Goal: Transaction & Acquisition: Book appointment/travel/reservation

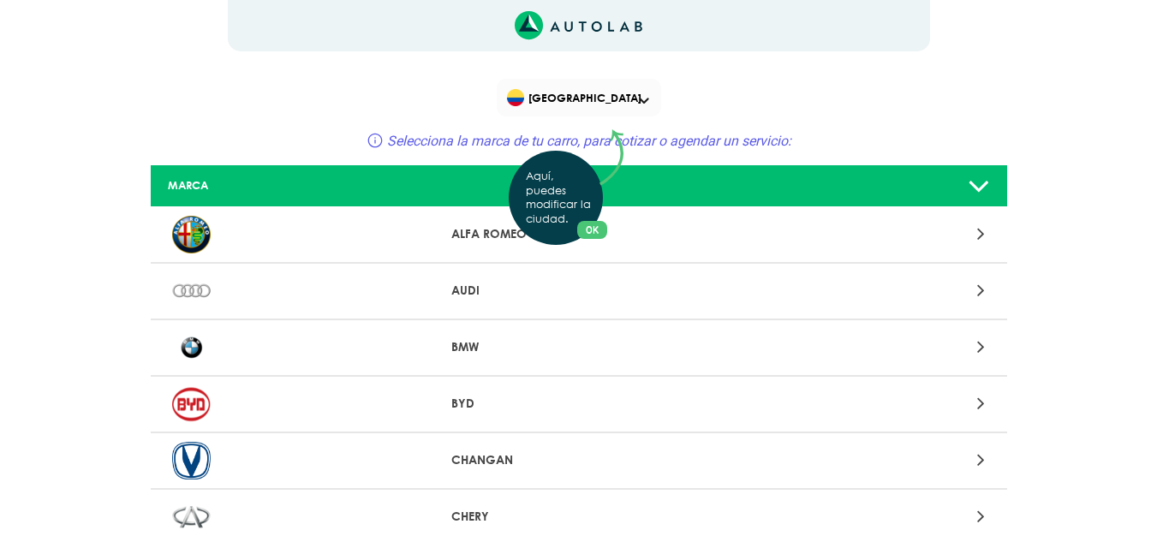
click at [646, 101] on div "Aquí, puedes modificar la ciudad. OK .aex,.bex{fill:none!important;stroke:#50c4…" at bounding box center [578, 271] width 1157 height 542
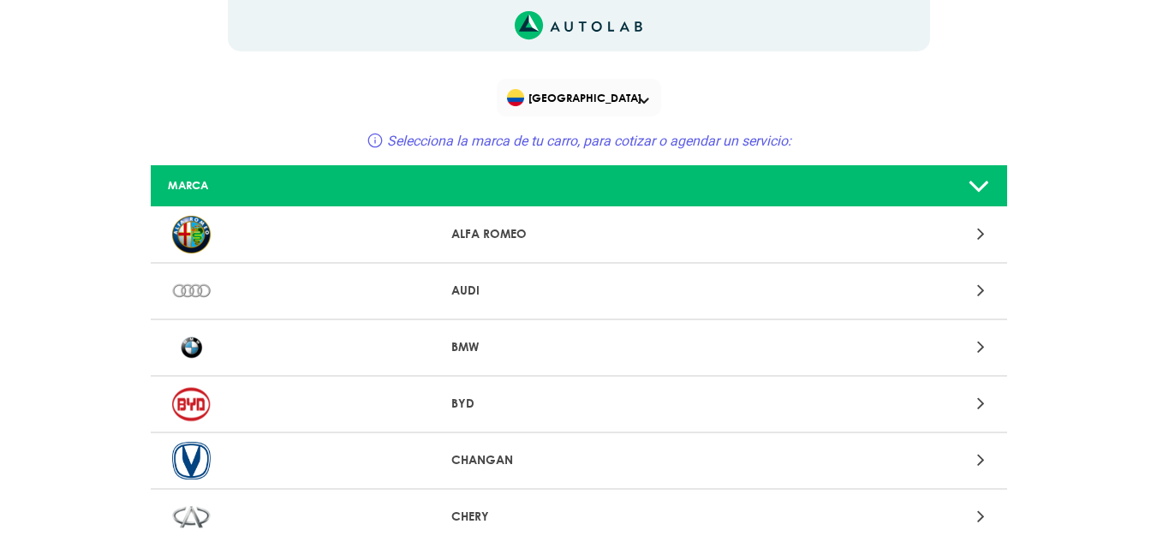
click at [646, 101] on span at bounding box center [644, 101] width 10 height 7
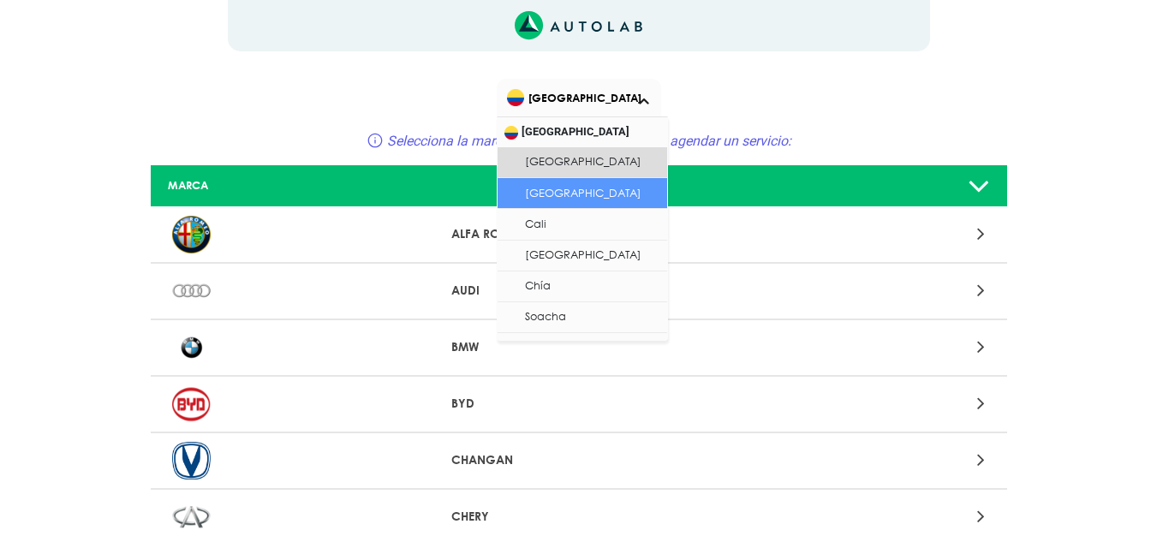
click at [568, 185] on li "[GEOGRAPHIC_DATA]" at bounding box center [583, 193] width 170 height 31
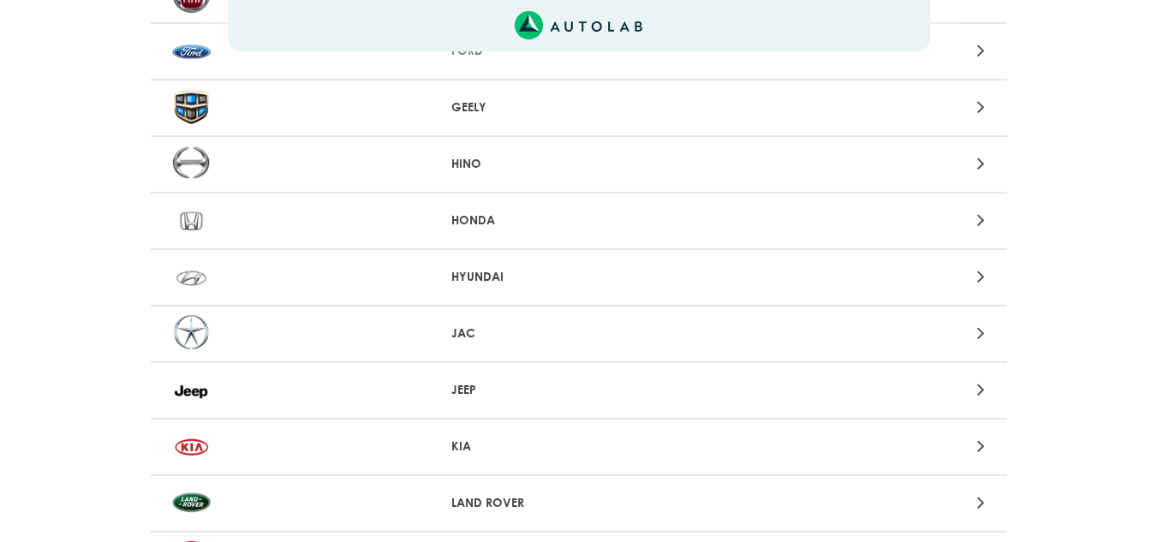
scroll to position [942, 0]
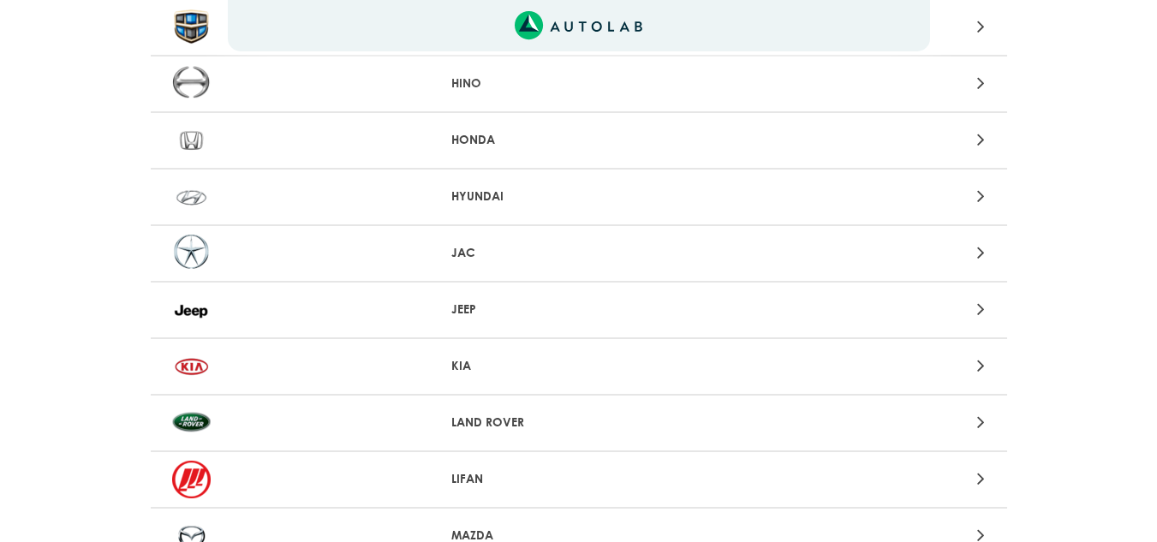
click at [454, 364] on p "KIA" at bounding box center [578, 366] width 254 height 18
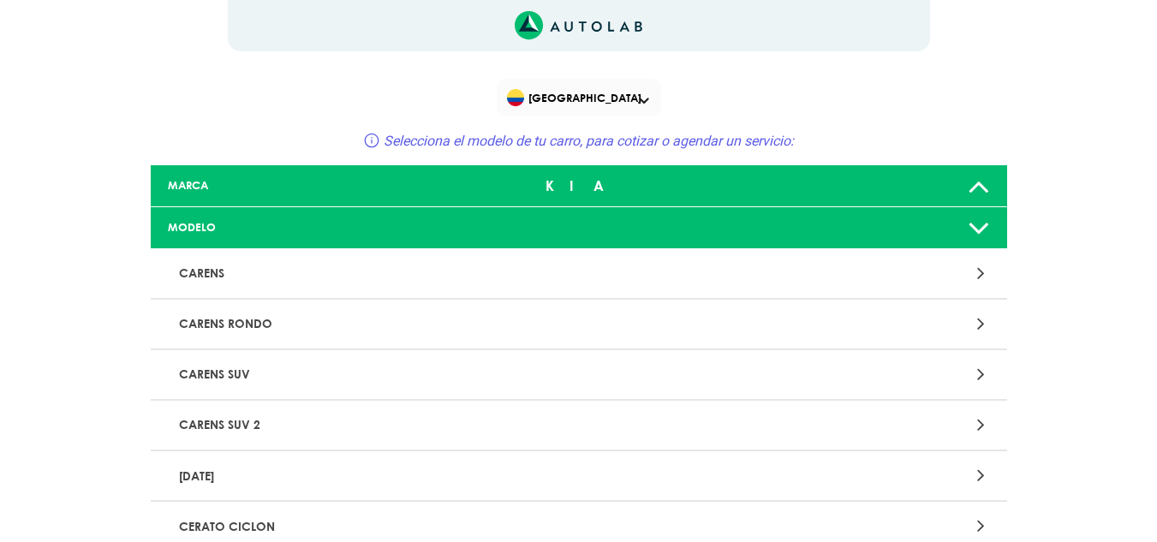
click at [980, 224] on icon at bounding box center [979, 228] width 22 height 34
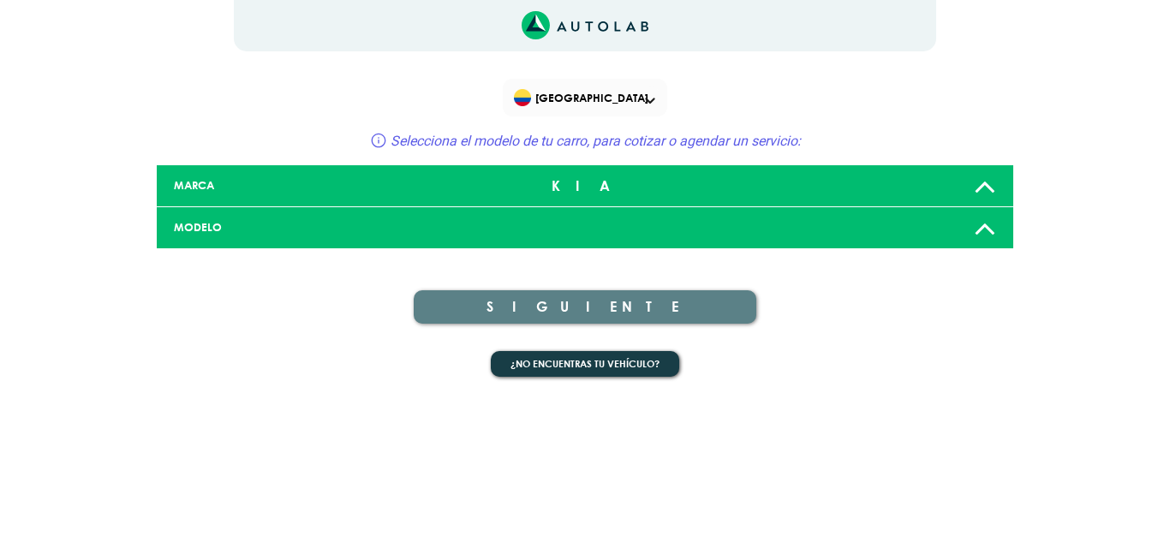
click at [976, 220] on icon at bounding box center [985, 228] width 22 height 34
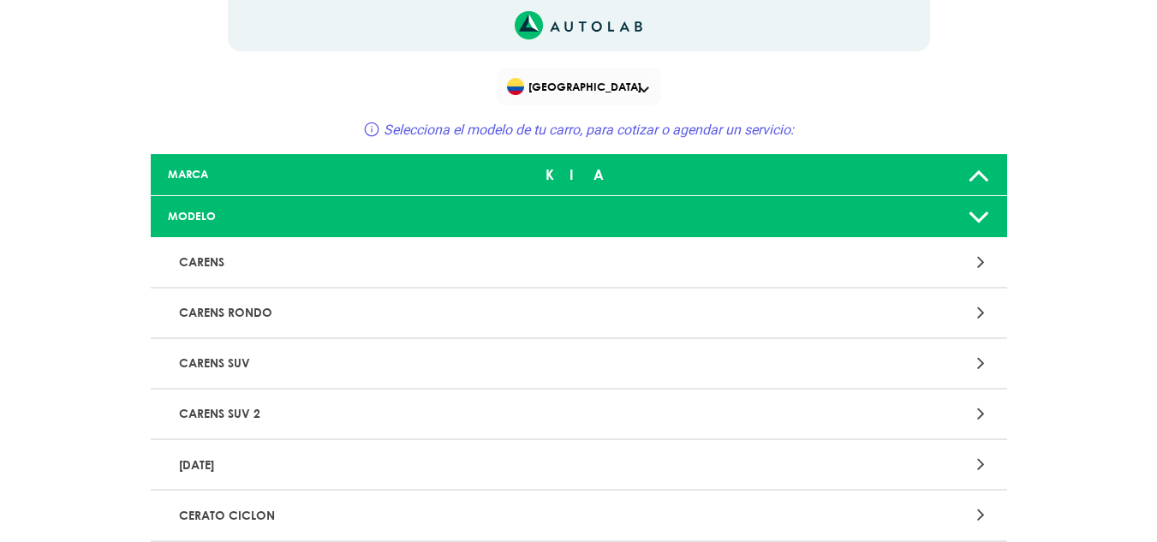
scroll to position [86, 0]
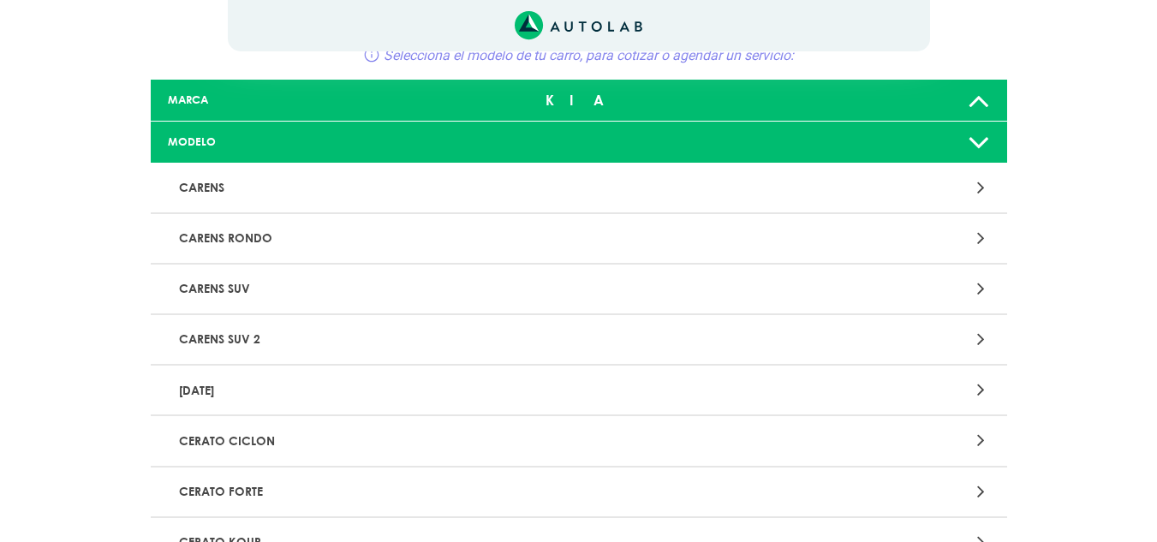
click at [236, 289] on p "CARENS SUV" at bounding box center [439, 289] width 534 height 32
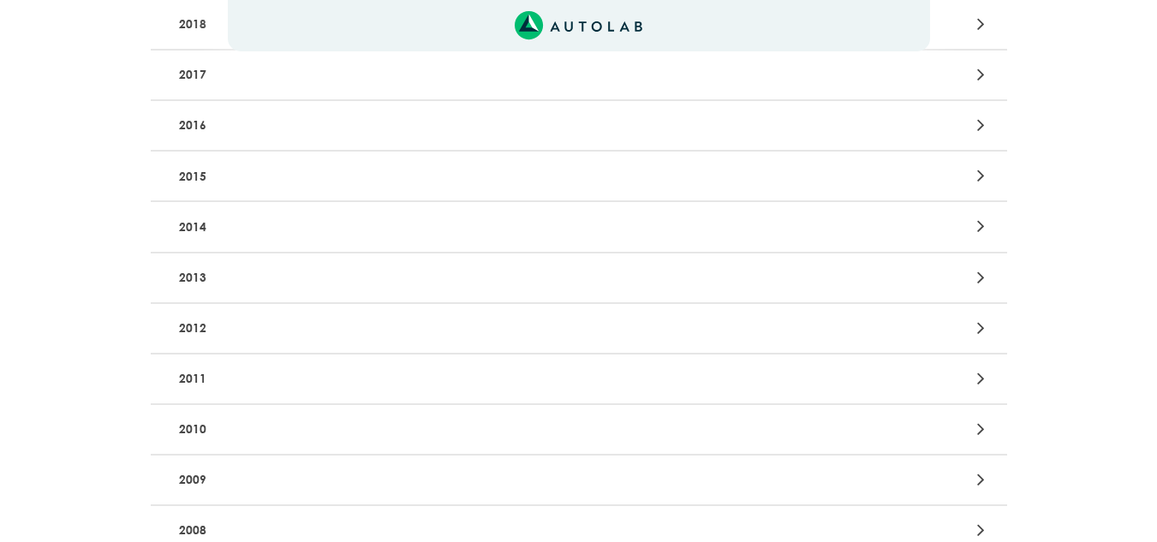
scroll to position [343, 0]
click at [197, 227] on p "2014" at bounding box center [439, 226] width 534 height 32
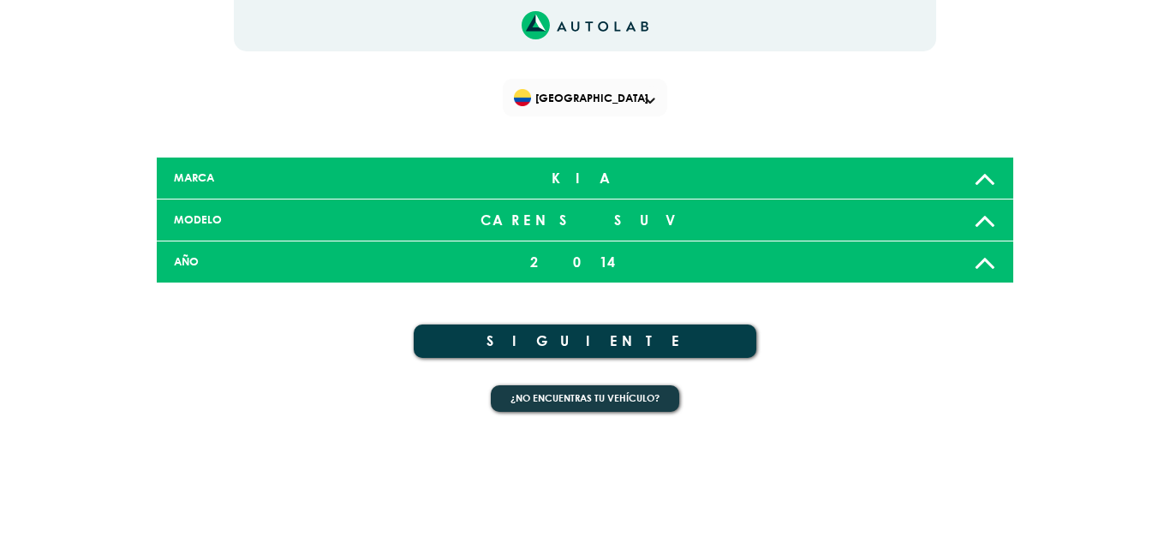
click at [584, 344] on button "SIGUIENTE" at bounding box center [585, 341] width 343 height 33
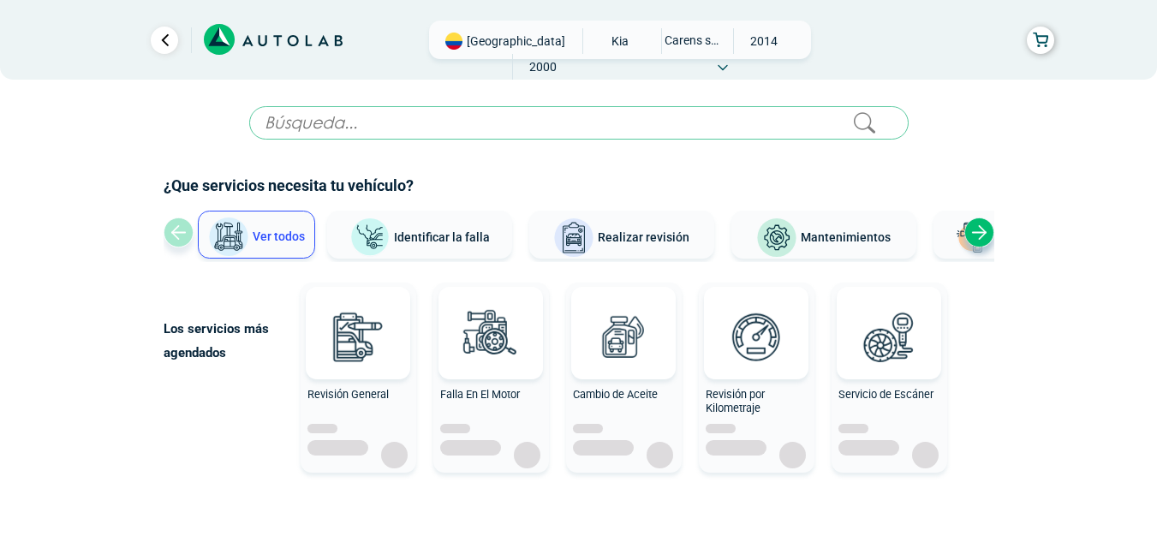
click at [975, 233] on div "Next slide" at bounding box center [979, 233] width 30 height 30
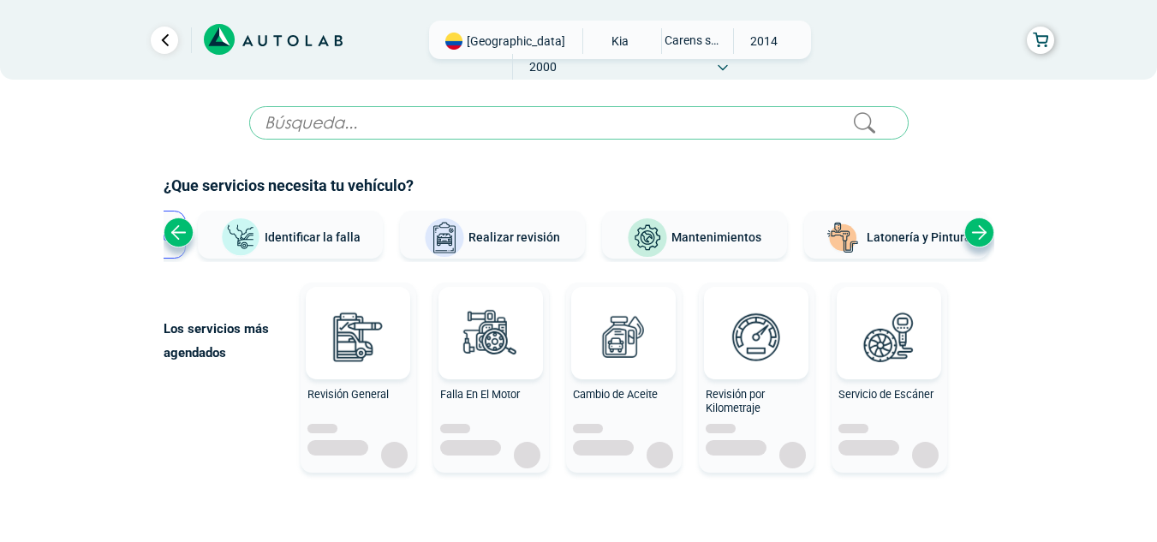
click at [975, 233] on div "Next slide" at bounding box center [979, 233] width 30 height 30
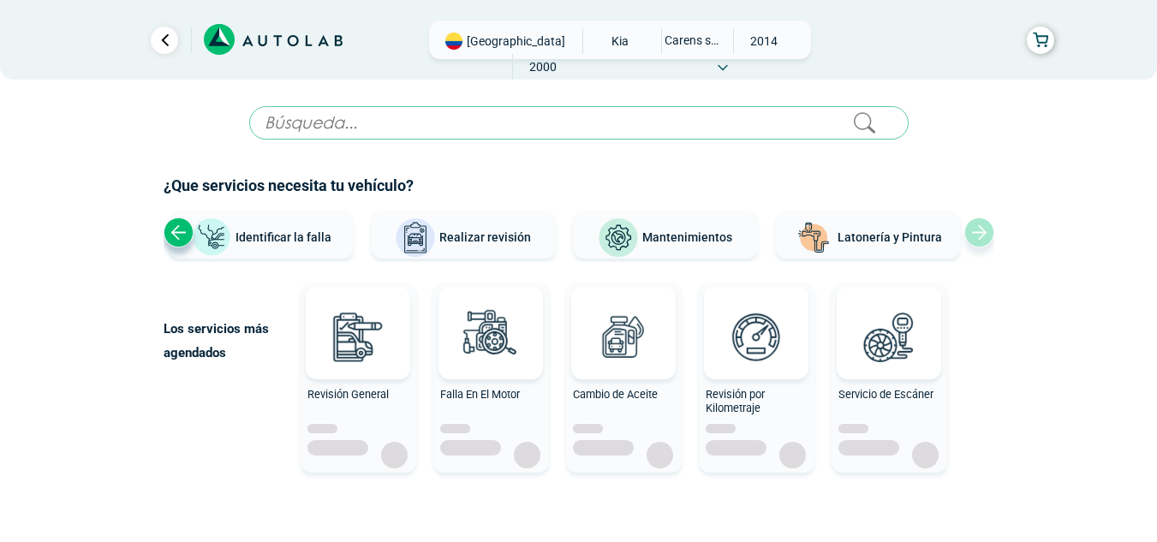
click at [183, 232] on div "Previous slide" at bounding box center [179, 233] width 30 height 30
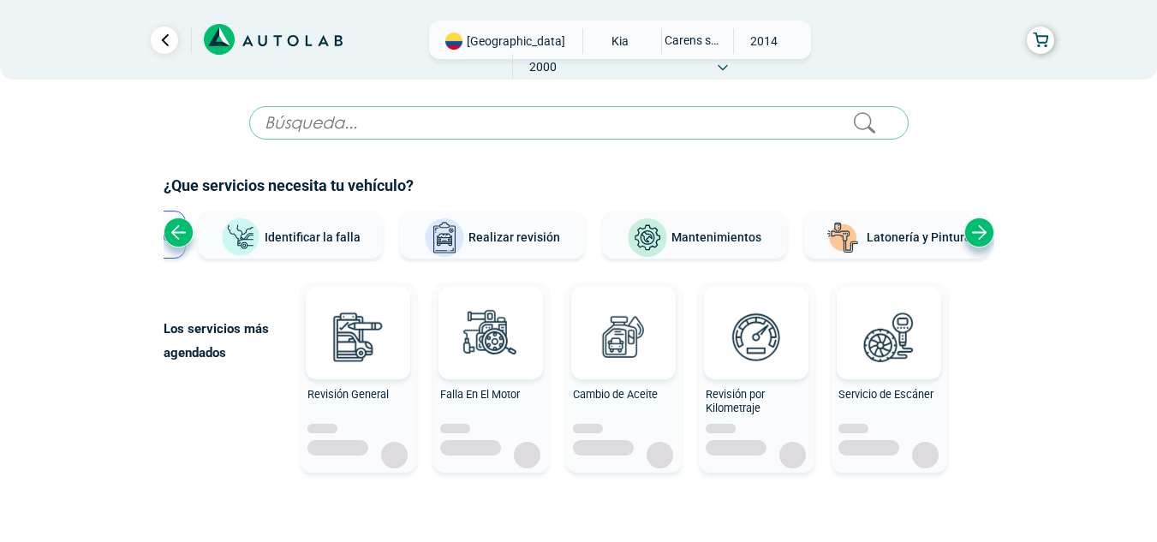
click at [183, 232] on div "Previous slide" at bounding box center [179, 233] width 30 height 30
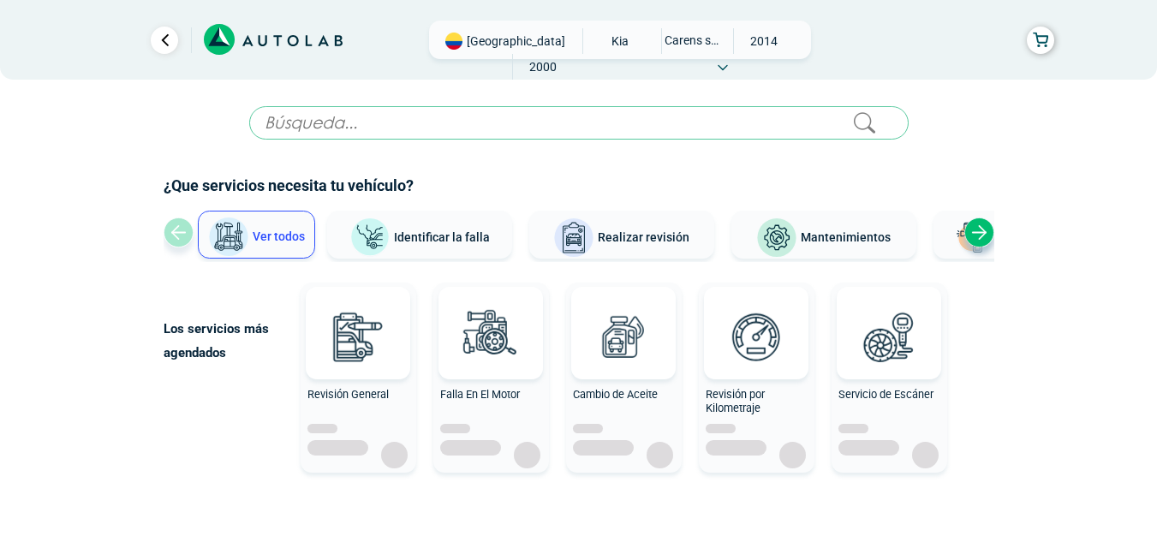
click at [283, 240] on span "Ver todos" at bounding box center [279, 237] width 52 height 14
click at [458, 236] on span "Identificar la falla" at bounding box center [442, 237] width 96 height 14
click at [424, 240] on span "Identificar la falla" at bounding box center [442, 237] width 96 height 14
click at [817, 238] on span "Mantenimientos" at bounding box center [846, 237] width 90 height 14
click at [364, 328] on img at bounding box center [357, 336] width 75 height 75
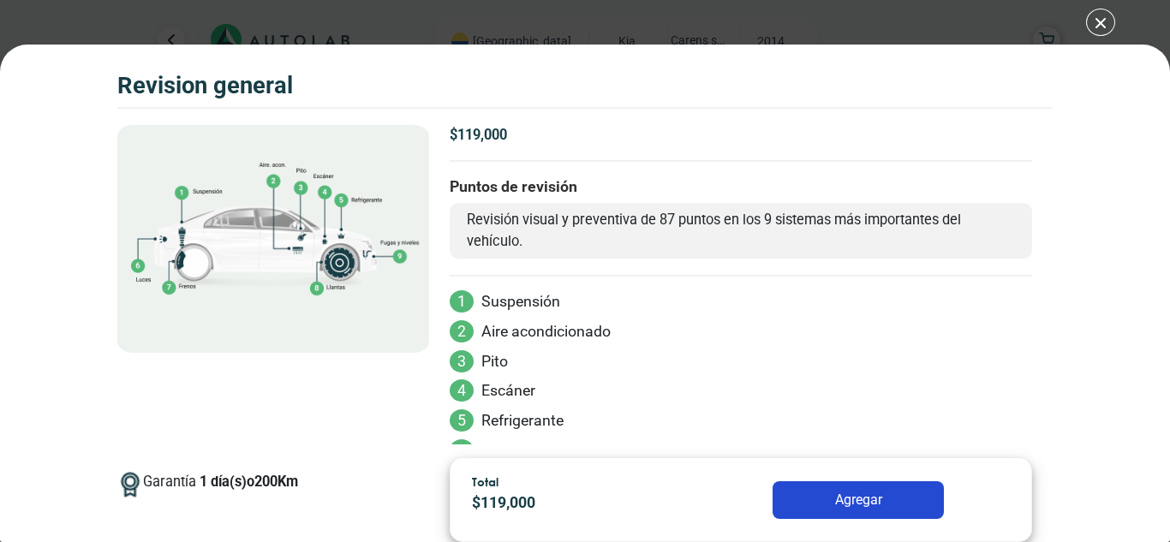
click at [1105, 16] on div "Volkswagen Crossfox 2018 REVISION GENERAL $ 119,000 1 200" at bounding box center [585, 271] width 1170 height 542
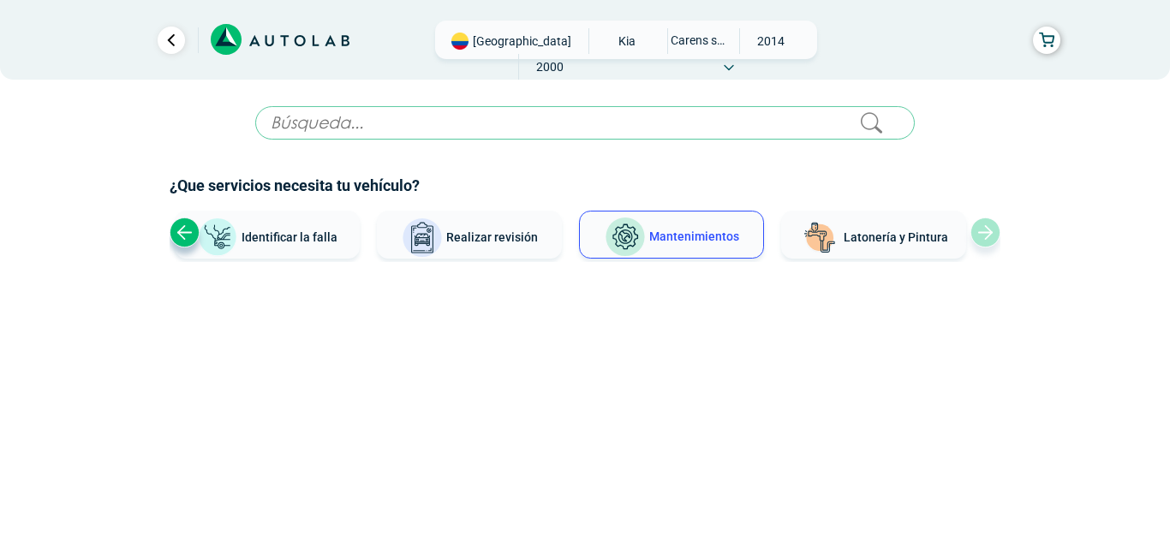
click at [319, 235] on span "Identificar la falla" at bounding box center [290, 237] width 96 height 14
click at [449, 241] on span "Realizar revisión" at bounding box center [492, 237] width 92 height 14
click at [880, 128] on input "text" at bounding box center [584, 122] width 659 height 33
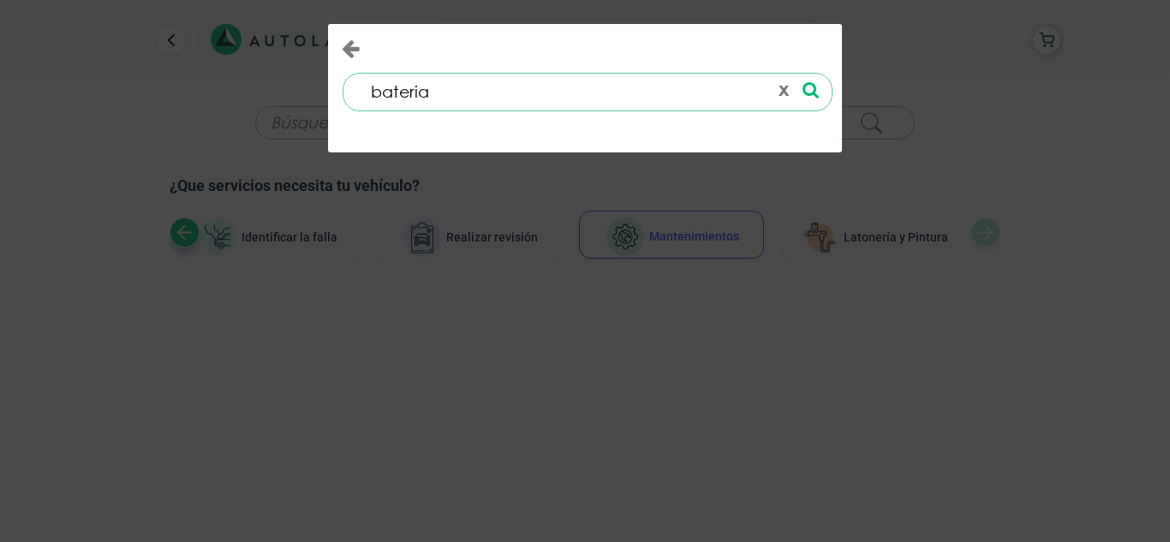
type input "bateria"
click at [811, 95] on icon at bounding box center [810, 90] width 16 height 18
click at [809, 89] on icon at bounding box center [810, 90] width 16 height 18
click at [784, 92] on button "x" at bounding box center [784, 91] width 24 height 29
click at [278, 213] on div "0 results are available, use up and down arrow keys to navigate. ¿No encuentras…" at bounding box center [585, 271] width 1170 height 542
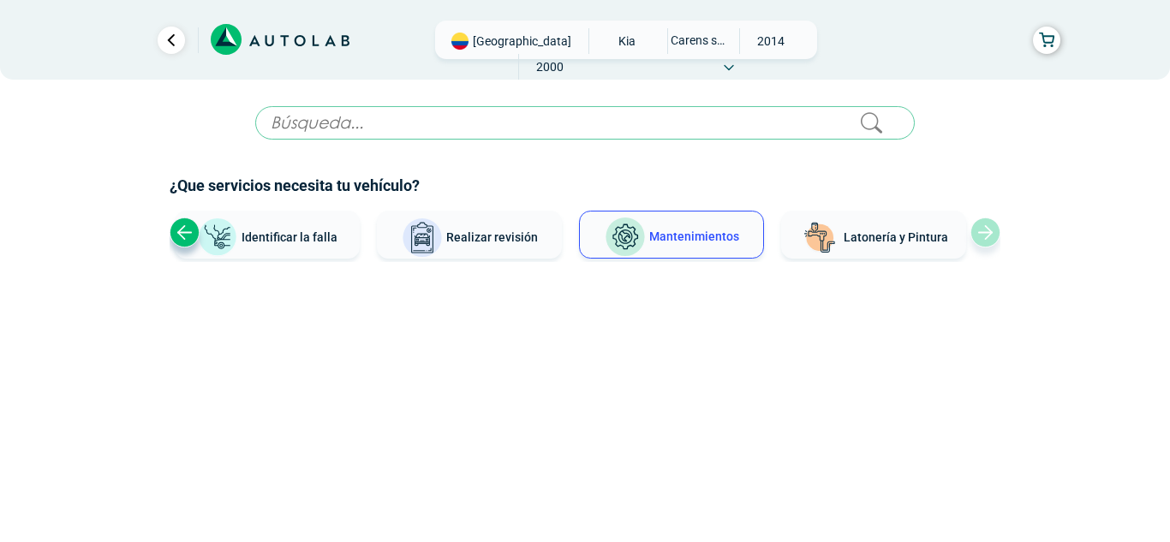
click at [734, 64] on icon at bounding box center [729, 67] width 10 height 7
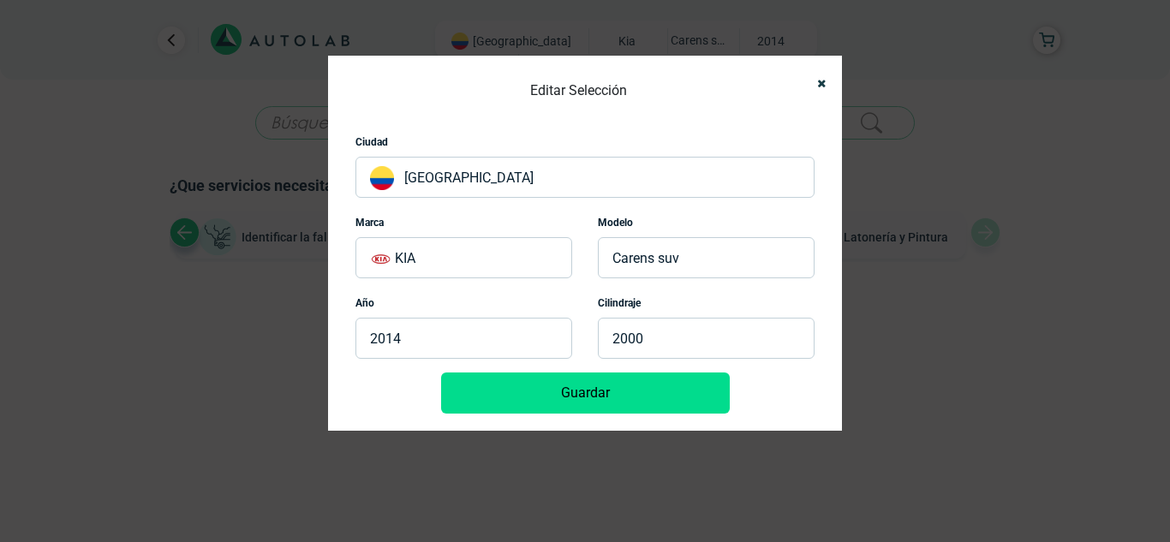
click at [559, 393] on button "Guardar" at bounding box center [585, 393] width 289 height 41
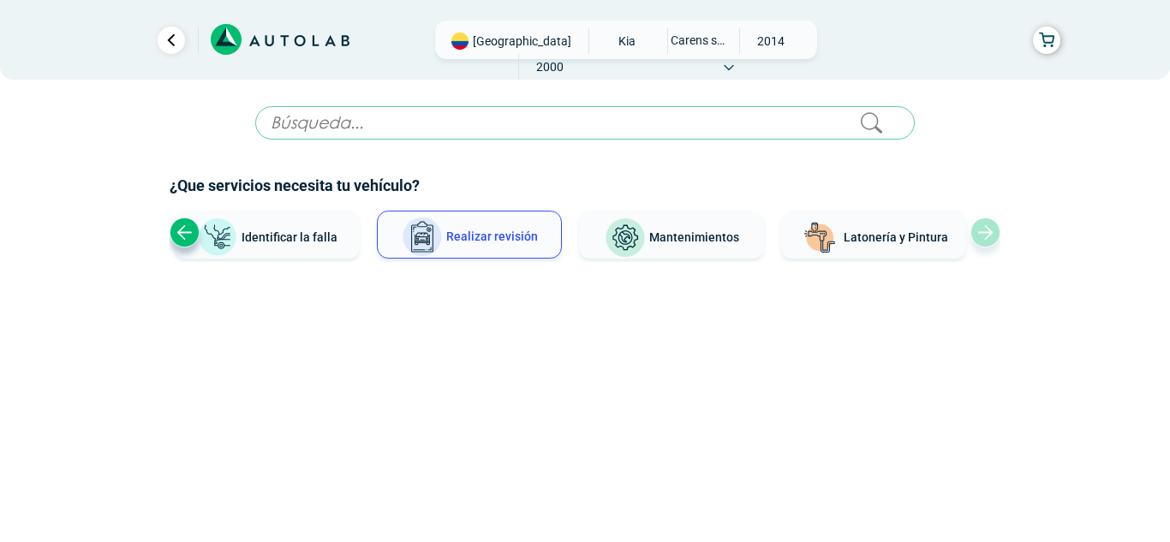
click at [301, 238] on span "Identificar la falla" at bounding box center [290, 237] width 96 height 14
click at [441, 232] on img at bounding box center [422, 237] width 41 height 41
click at [307, 228] on button "Identificar la falla" at bounding box center [267, 235] width 185 height 48
click at [166, 25] on div at bounding box center [260, 40] width 300 height 39
click at [160, 39] on link "Ir al paso anterior" at bounding box center [171, 40] width 27 height 27
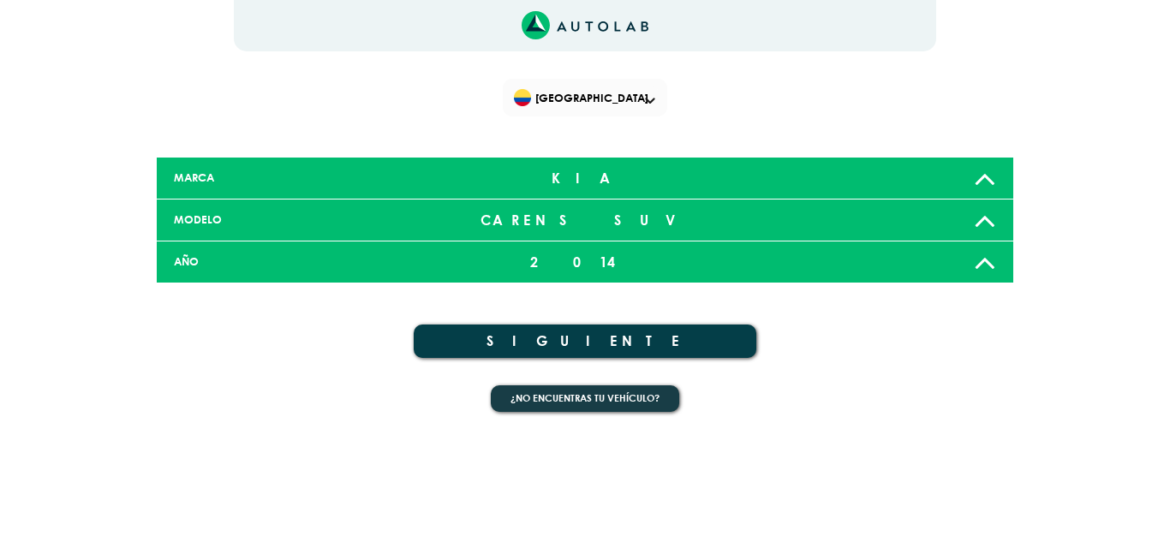
click at [540, 348] on button "SIGUIENTE" at bounding box center [585, 341] width 343 height 33
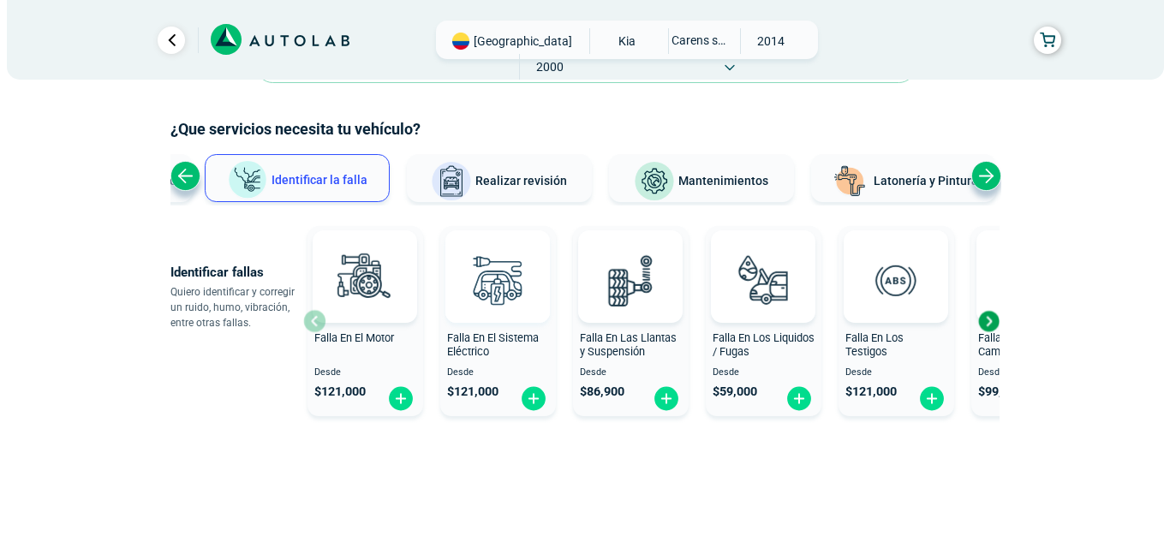
scroll to position [87, 0]
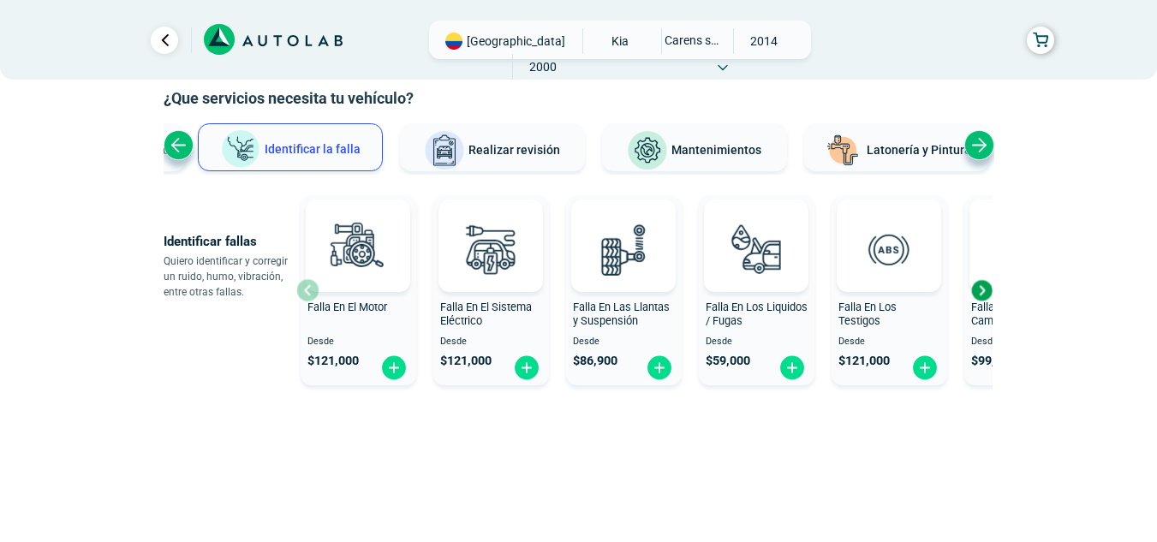
click at [975, 291] on div "Next slide" at bounding box center [982, 290] width 26 height 26
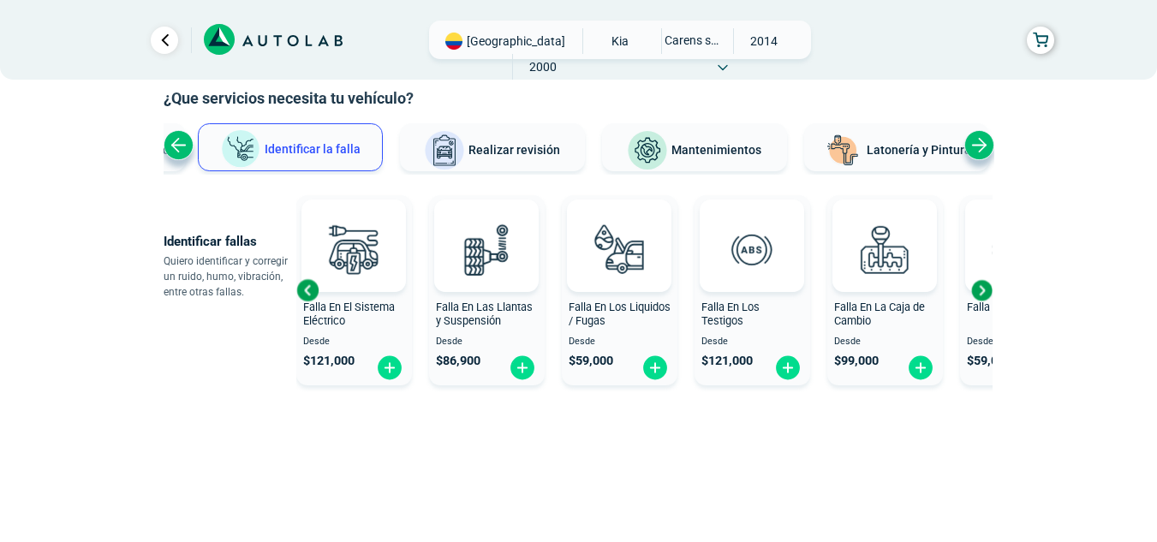
click at [988, 287] on div "Next slide" at bounding box center [982, 290] width 26 height 26
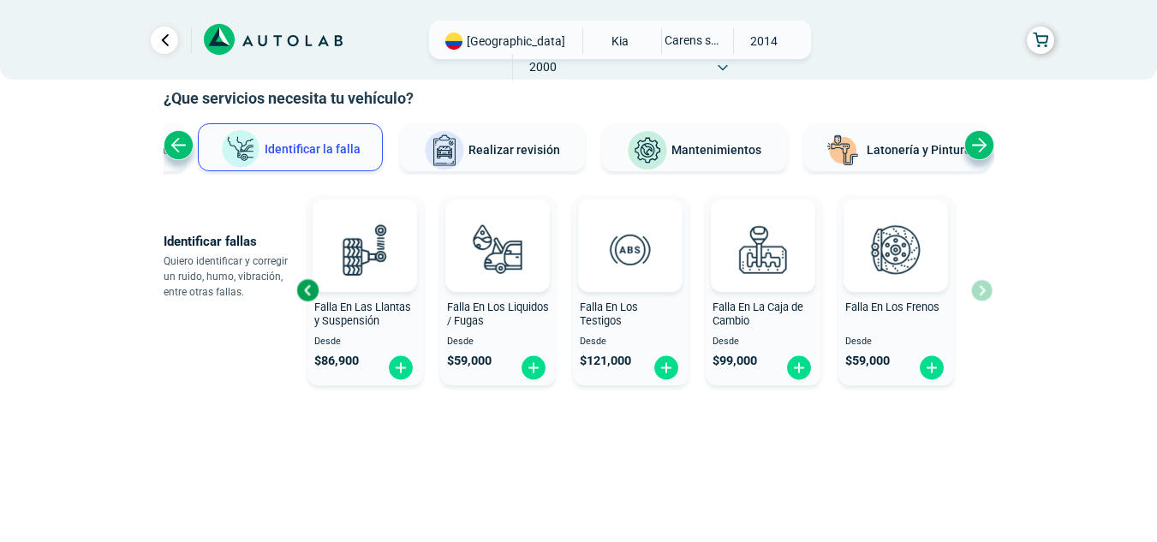
click at [307, 291] on div "Previous slide" at bounding box center [308, 290] width 26 height 26
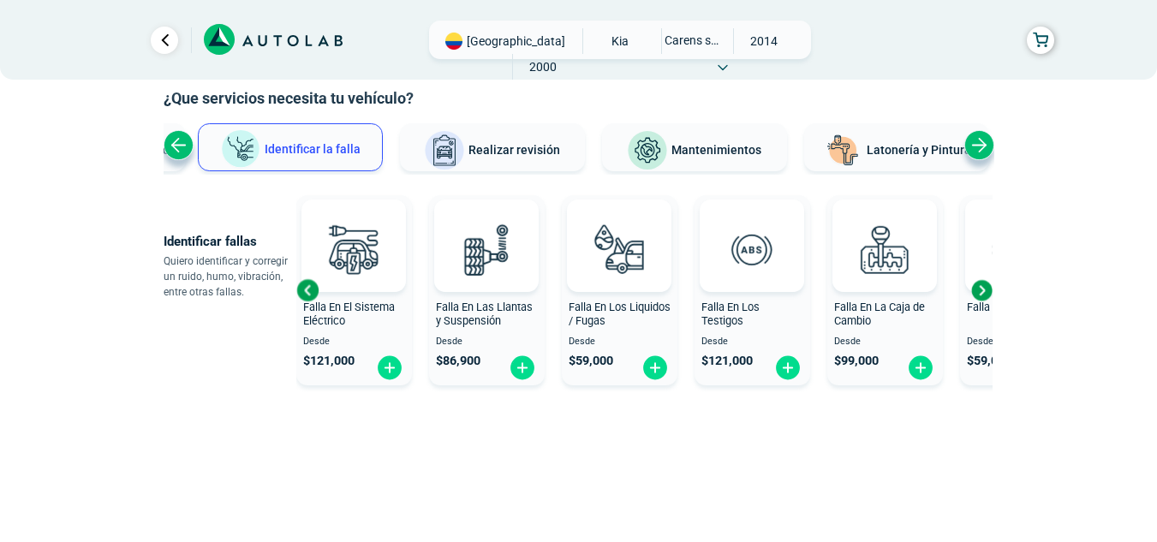
click at [307, 291] on div "Previous slide" at bounding box center [308, 290] width 26 height 26
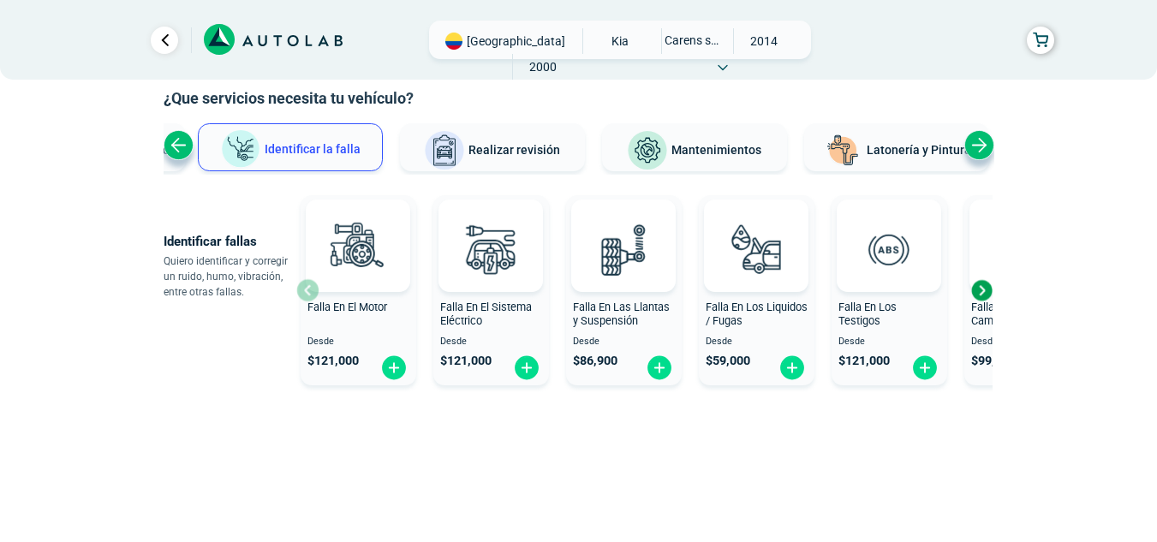
click at [307, 291] on div "Falla En El Motor Desde $ 121,000" at bounding box center [359, 291] width 116 height 182
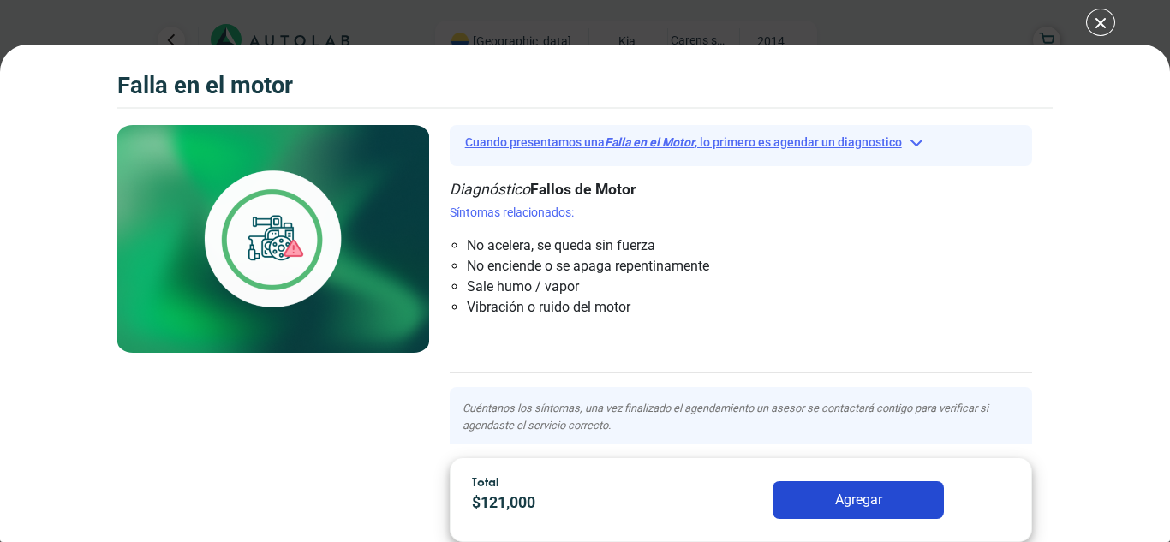
click at [920, 140] on button "Cuando presentamos una Falla en el Motor , lo primero es agendar un diagnostico" at bounding box center [741, 142] width 583 height 27
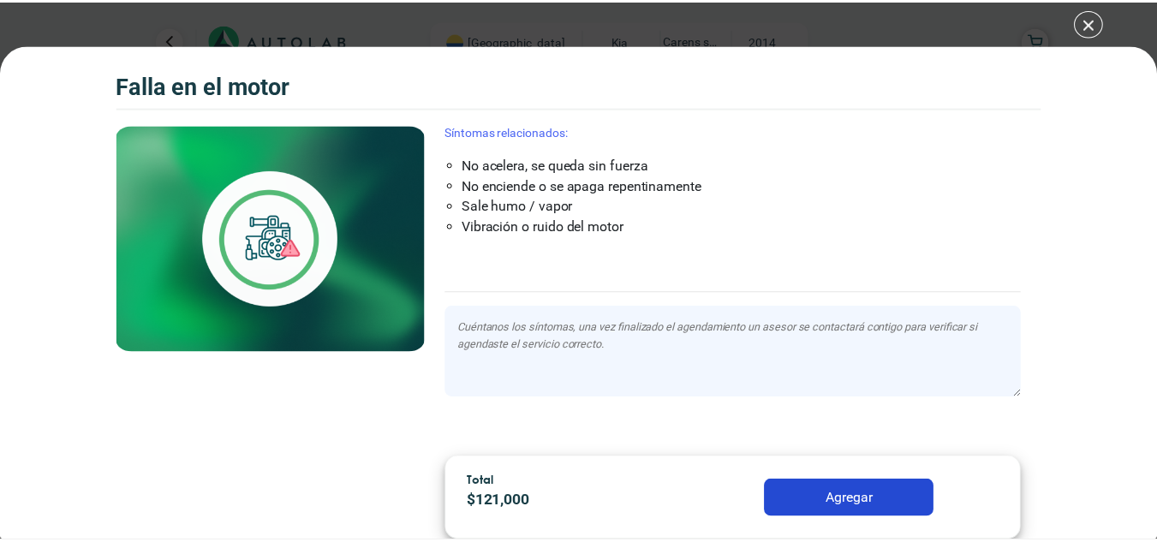
scroll to position [177, 0]
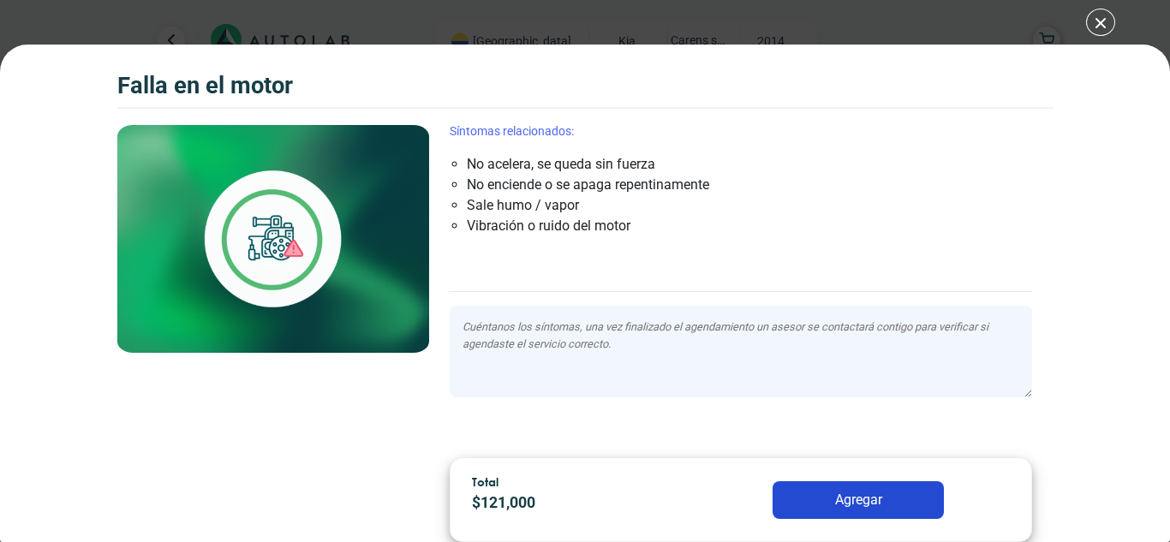
click at [860, 495] on button "Agregar" at bounding box center [857, 500] width 171 height 38
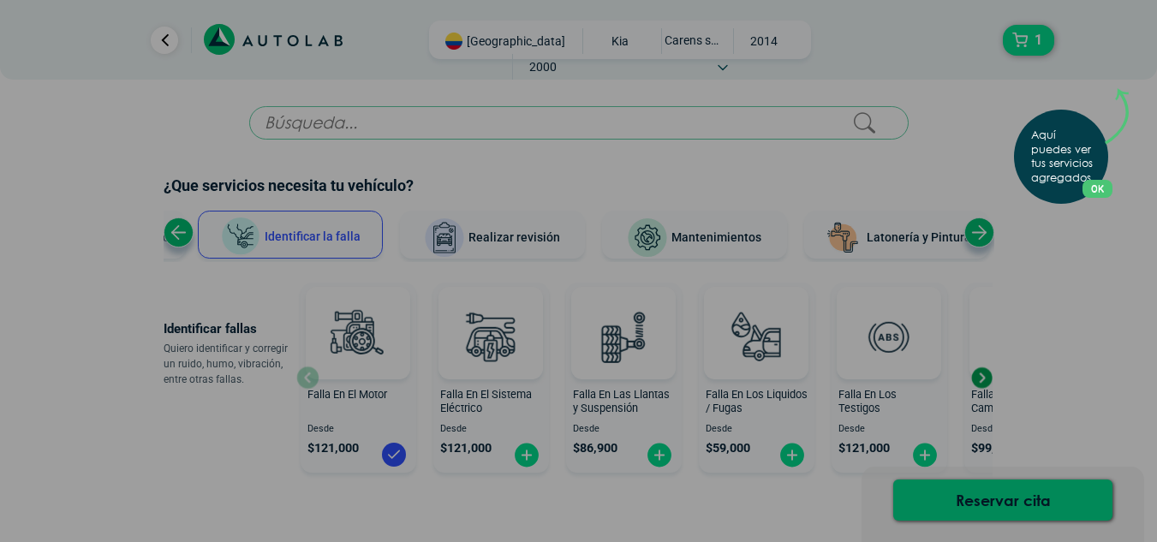
scroll to position [87, 0]
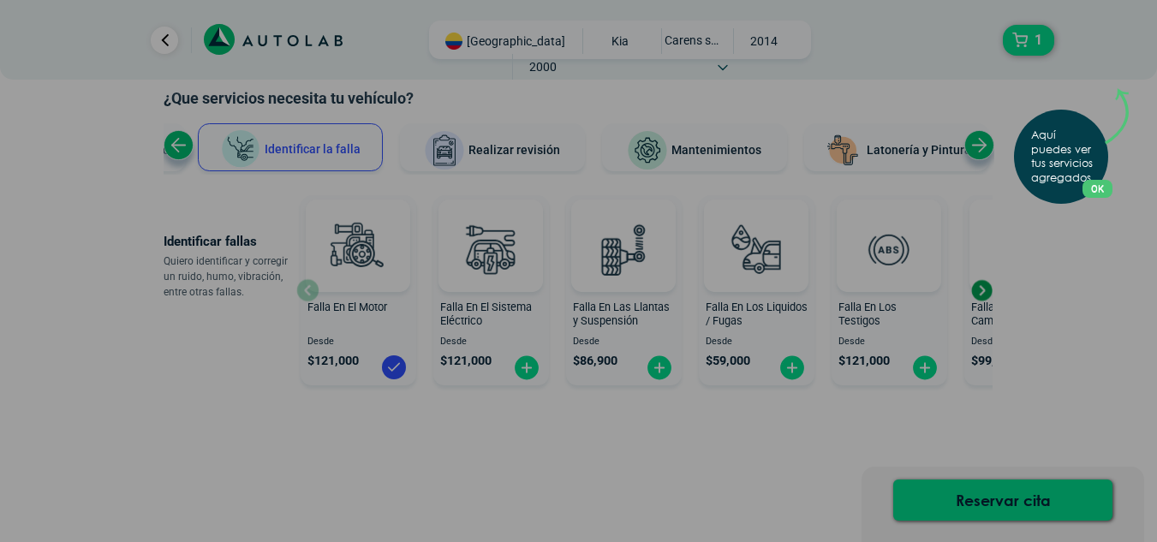
click at [528, 366] on div "Aquí puedes ver tus servicios agregados. OK .aex,.bex{fill:none!important;strok…" at bounding box center [578, 271] width 1157 height 542
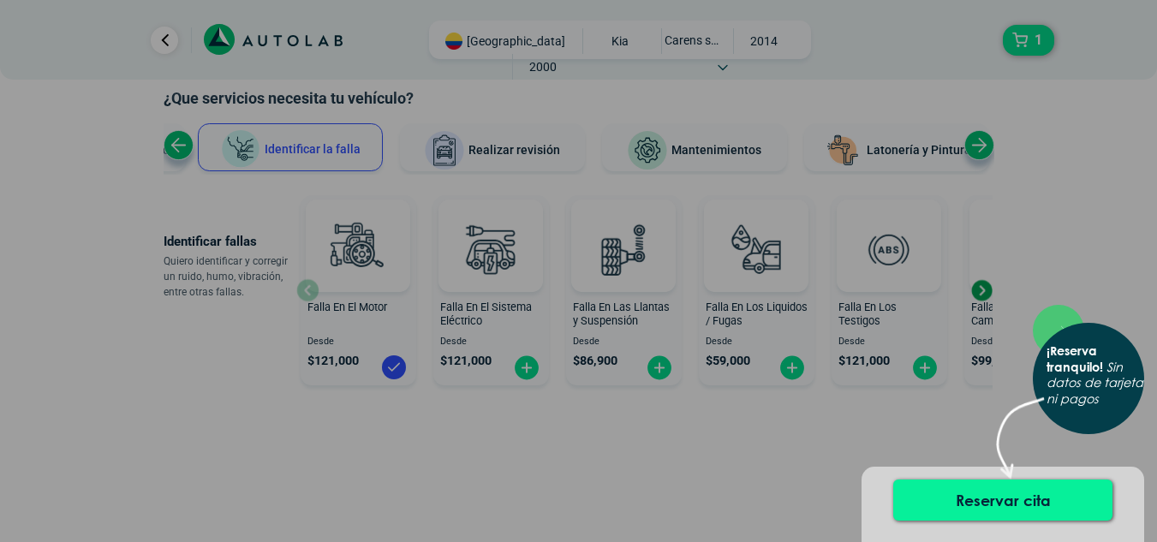
click at [987, 501] on button "Reservar cita" at bounding box center [1002, 500] width 219 height 41
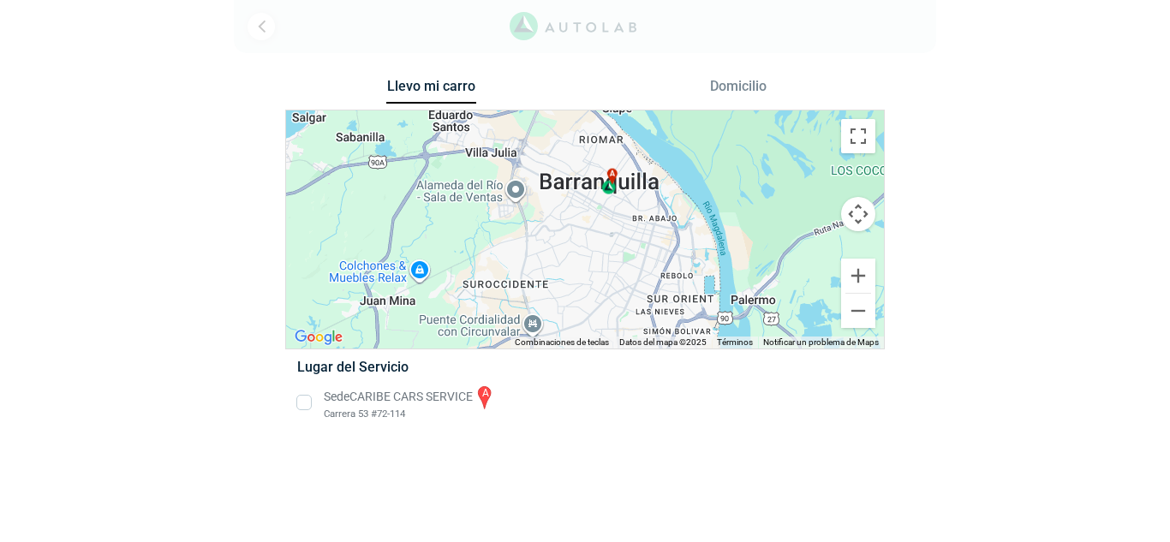
click at [305, 401] on li "Sede CARIBE CARS SERVICE a Carrera 53 #72-114" at bounding box center [584, 403] width 600 height 39
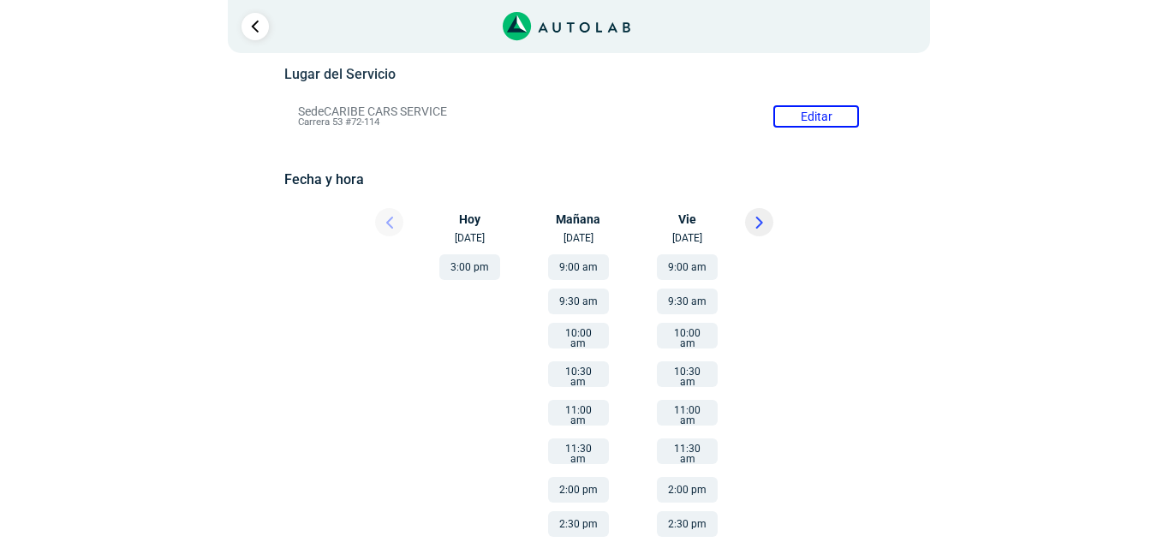
scroll to position [171, 0]
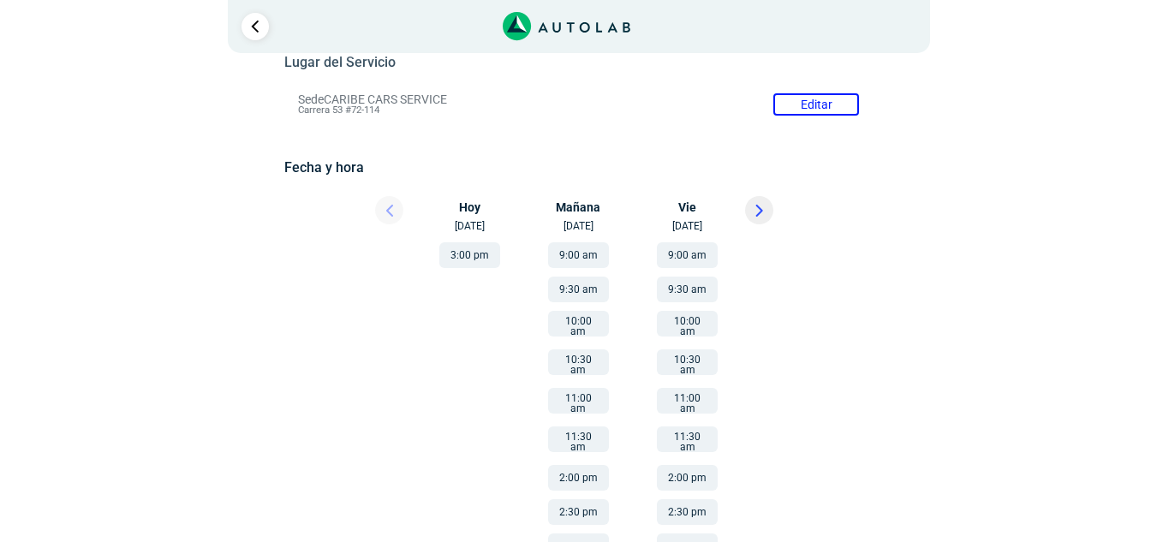
click at [584, 357] on button "10:30 am" at bounding box center [578, 362] width 61 height 26
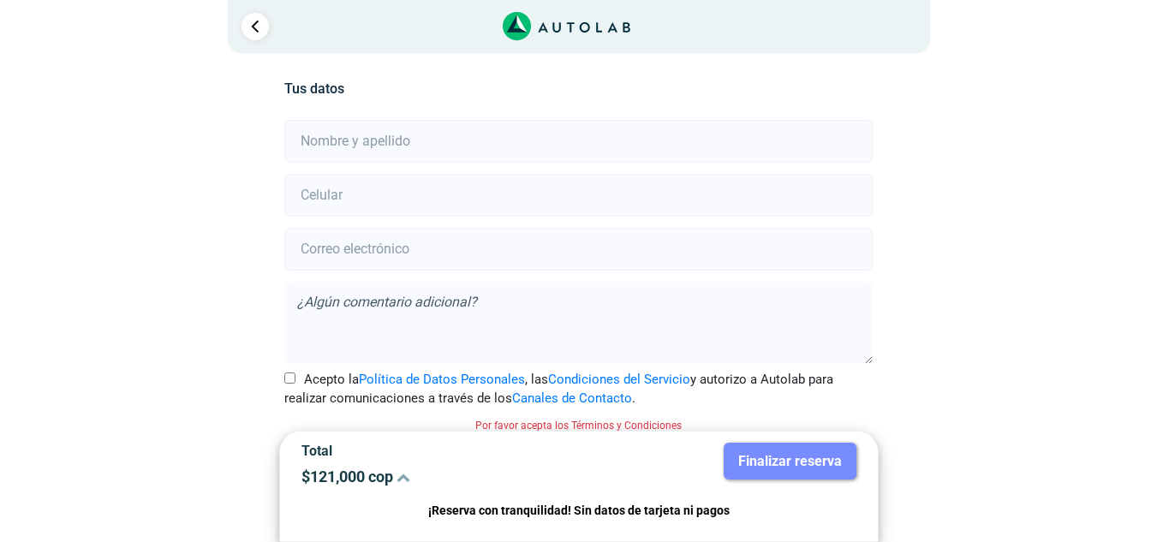
scroll to position [380, 0]
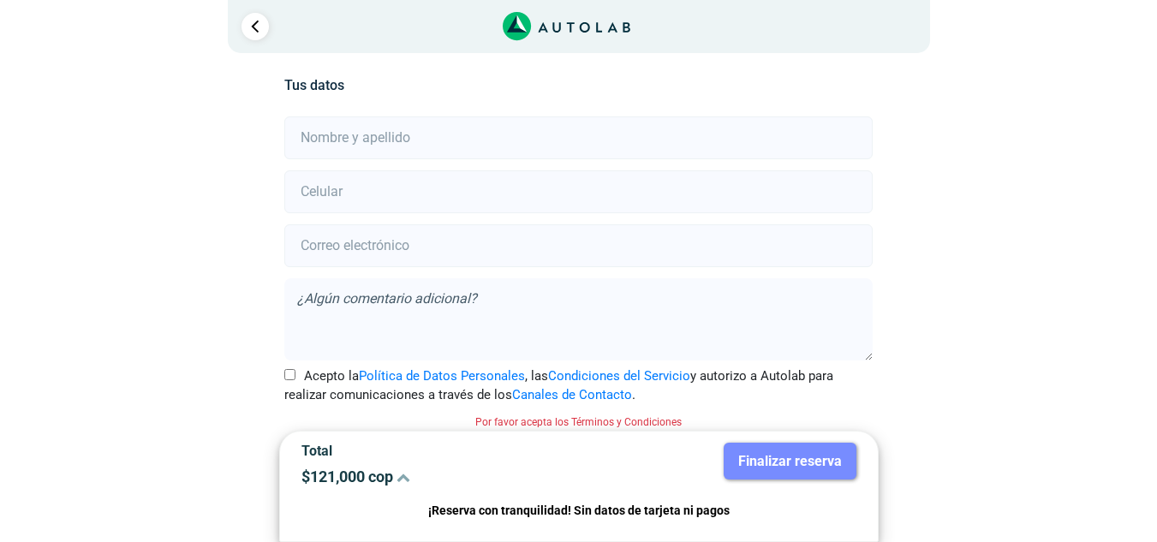
click at [407, 139] on input "text" at bounding box center [578, 137] width 588 height 43
type input "[PERSON_NAME]"
click at [422, 187] on input "number" at bounding box center [578, 191] width 588 height 43
type input "3015823067"
click at [419, 251] on input "email" at bounding box center [578, 245] width 588 height 43
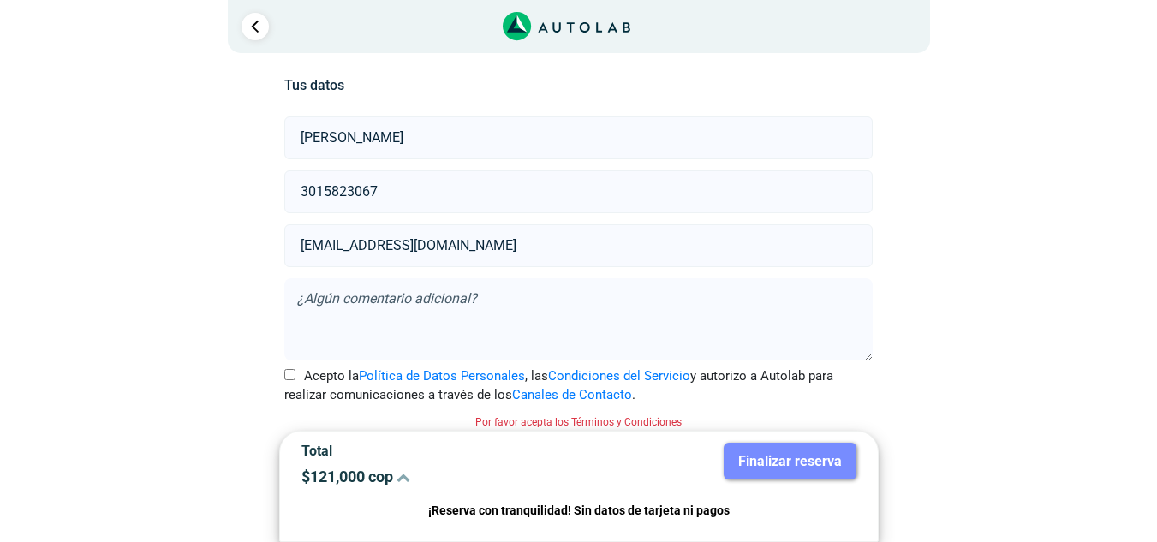
type input "[EMAIL_ADDRESS][DOMAIN_NAME]"
click at [394, 295] on textarea at bounding box center [578, 319] width 588 height 82
click at [290, 374] on input "Acepto la Política de Datos Personales , las Condiciones del Servicio y autoriz…" at bounding box center [289, 374] width 11 height 11
checkbox input "true"
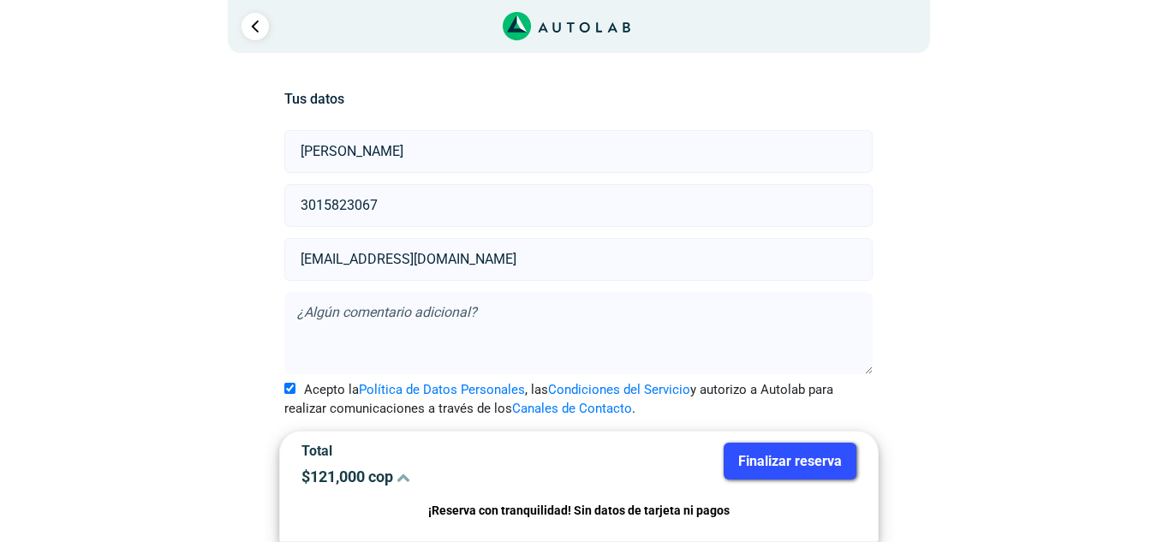
click at [316, 312] on textarea at bounding box center [578, 333] width 588 height 82
drag, startPoint x: 348, startPoint y: 313, endPoint x: 330, endPoint y: 345, distance: 37.2
click at [330, 345] on textarea "Me gustaria" at bounding box center [578, 333] width 588 height 82
click at [313, 313] on textarea "Me gustaria" at bounding box center [578, 333] width 588 height 82
click at [372, 319] on textarea "Me gustaria" at bounding box center [578, 333] width 588 height 82
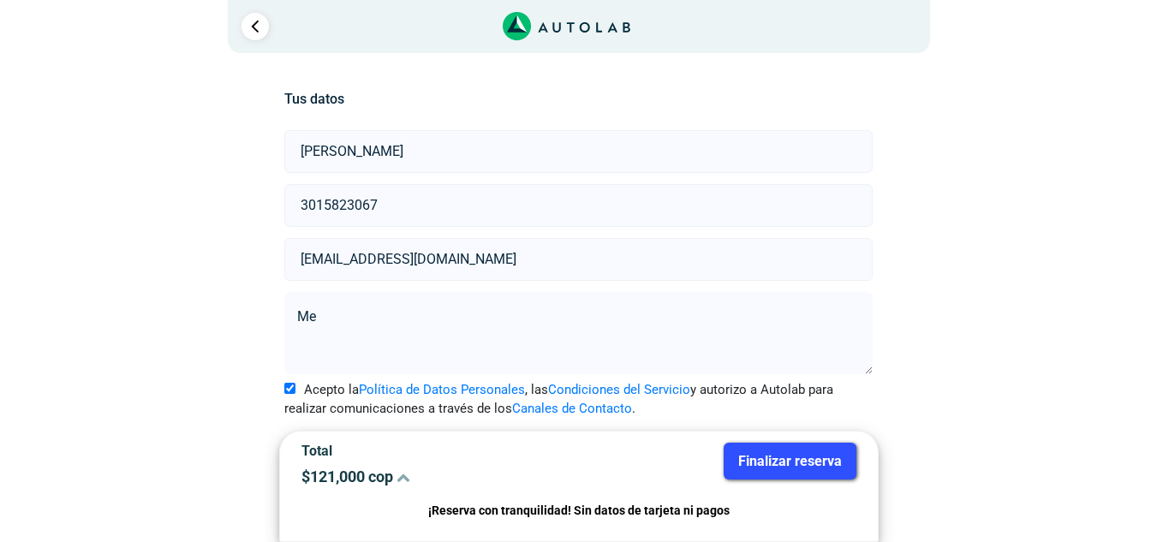
type textarea "M"
type textarea "A"
type textarea "C"
drag, startPoint x: 343, startPoint y: 313, endPoint x: 323, endPoint y: 316, distance: 20.8
click at [323, 316] on textarea "Me gustaria revisar la bateria y el sistmea electrico en general" at bounding box center [578, 333] width 588 height 82
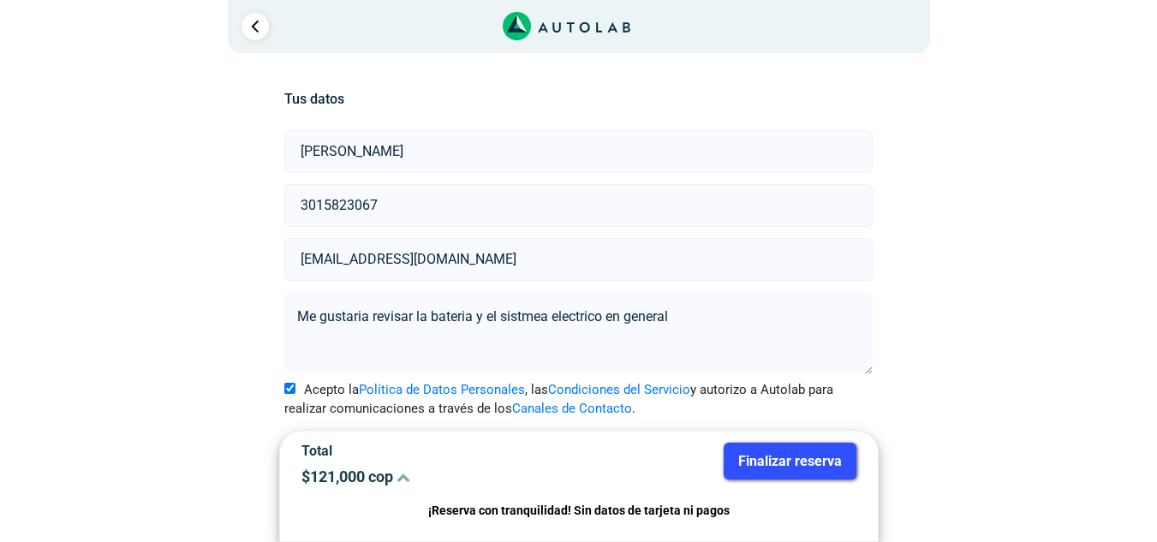
click at [540, 313] on textarea "Me gustaria revisar la bateria y el sistmea electrico en general" at bounding box center [578, 333] width 588 height 82
click at [571, 313] on textarea "Me gustaria revisar la bateria y el sistema electrico en general" at bounding box center [578, 333] width 588 height 82
type textarea "Me gustaria revisar la batería y el sistema eléctrico en general"
drag, startPoint x: 359, startPoint y: 320, endPoint x: 990, endPoint y: 201, distance: 642.3
click at [990, 201] on div "Llevo mi carro [GEOGRAPHIC_DATA] ← Mover a la izquierda → Mover a la derecha ↑ …" at bounding box center [579, 125] width 831 height 834
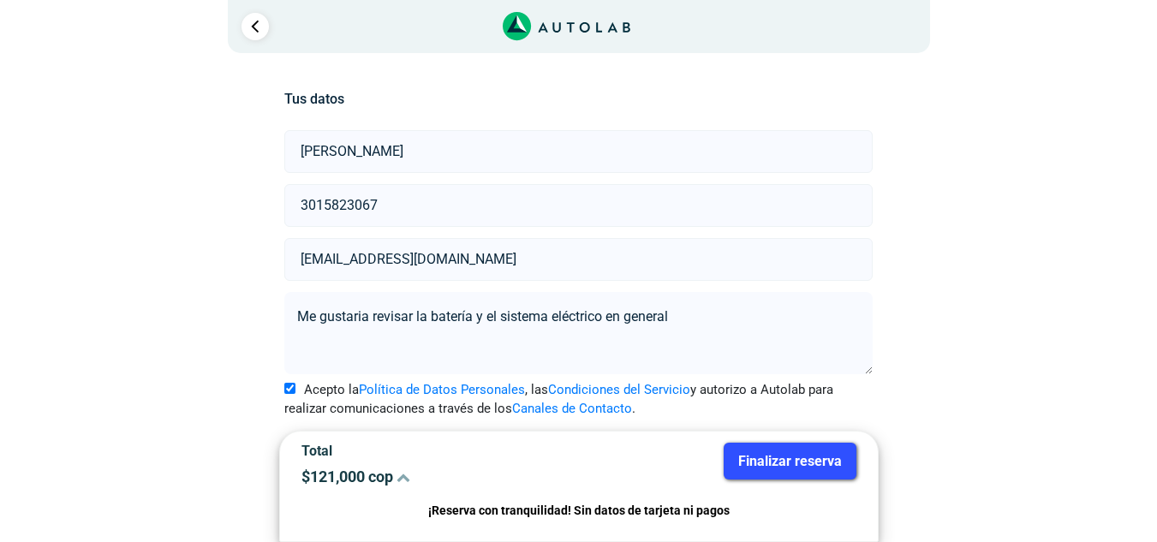
click at [788, 457] on button "Finalizar reserva" at bounding box center [790, 461] width 133 height 37
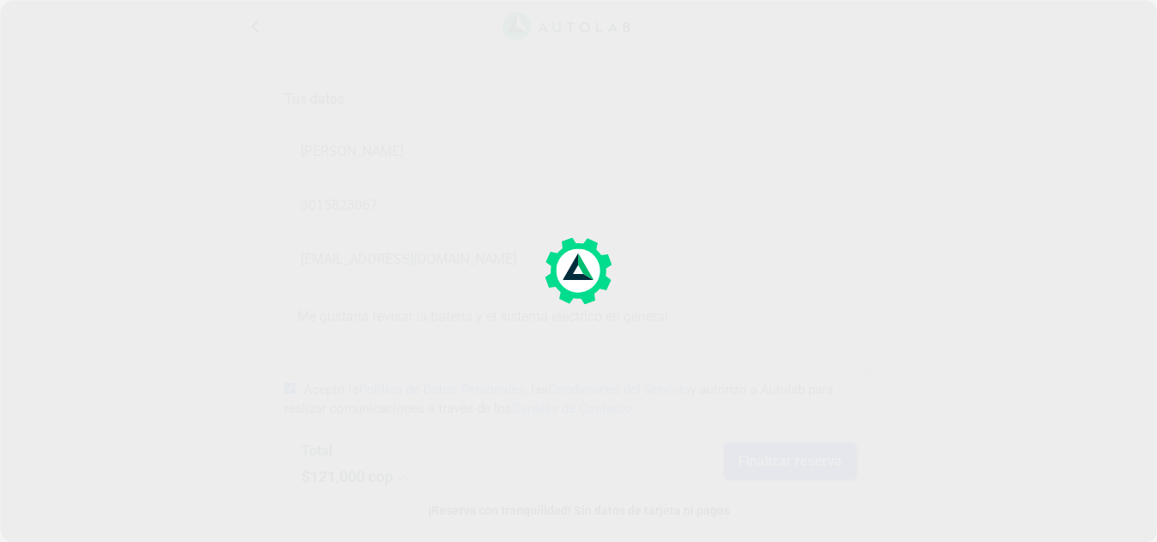
scroll to position [0, 0]
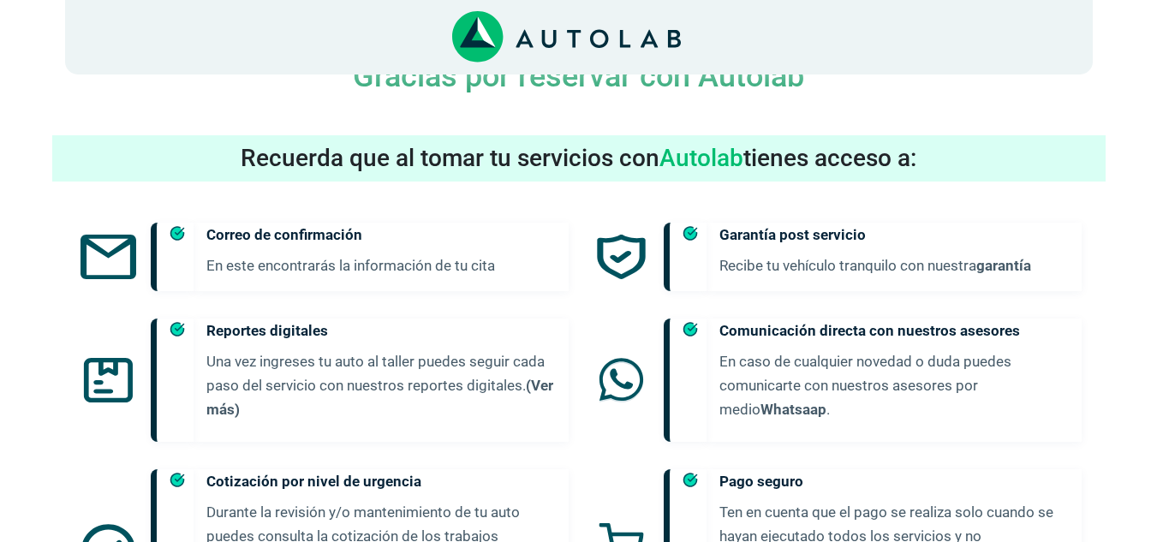
scroll to position [1039, 0]
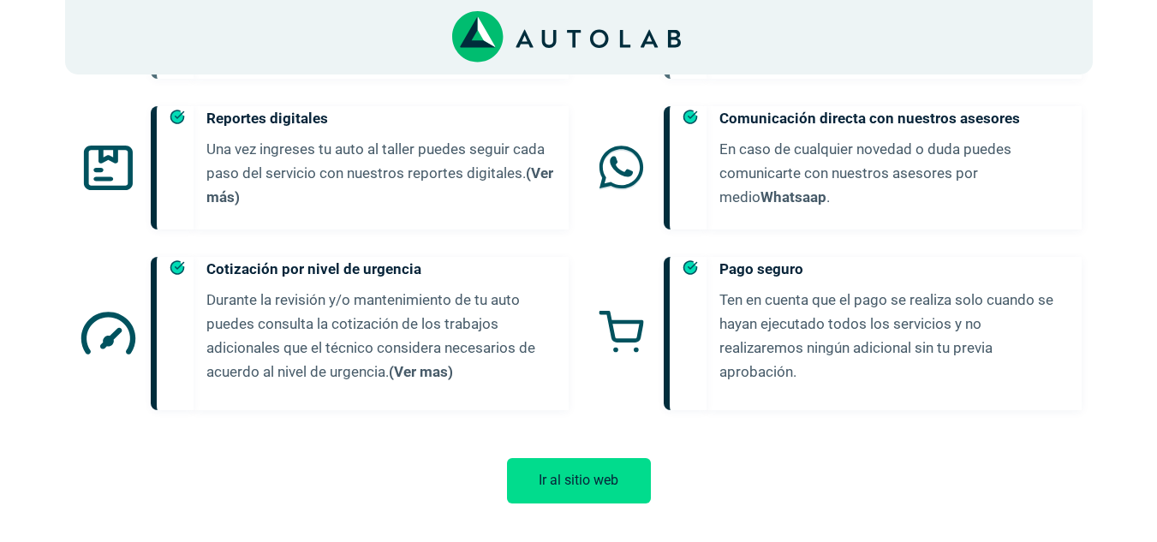
click at [612, 458] on button "Ir al sitio web" at bounding box center [579, 480] width 144 height 45
